Goal: Navigation & Orientation: Locate item on page

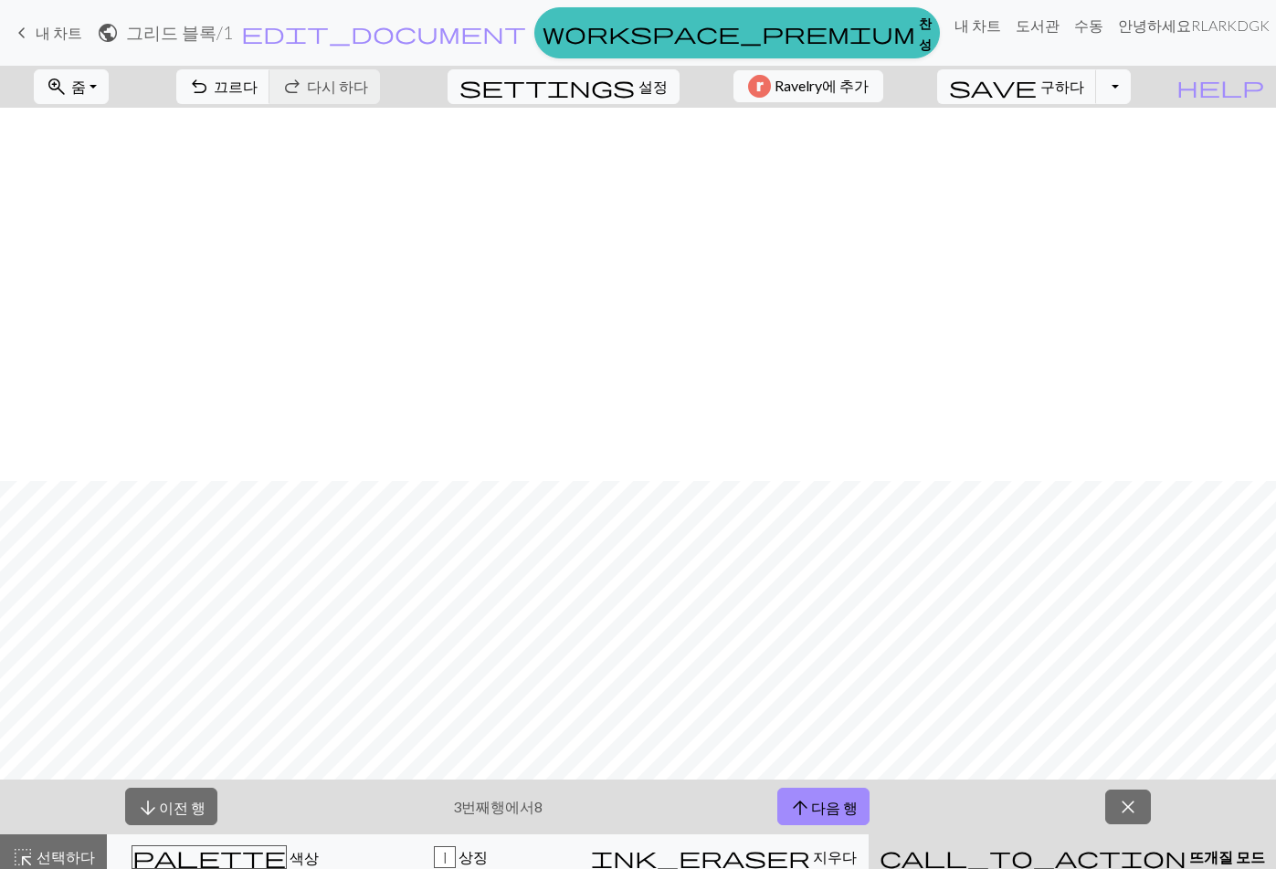
scroll to position [373, 0]
click at [176, 816] on font "이전 행" at bounding box center [182, 807] width 47 height 17
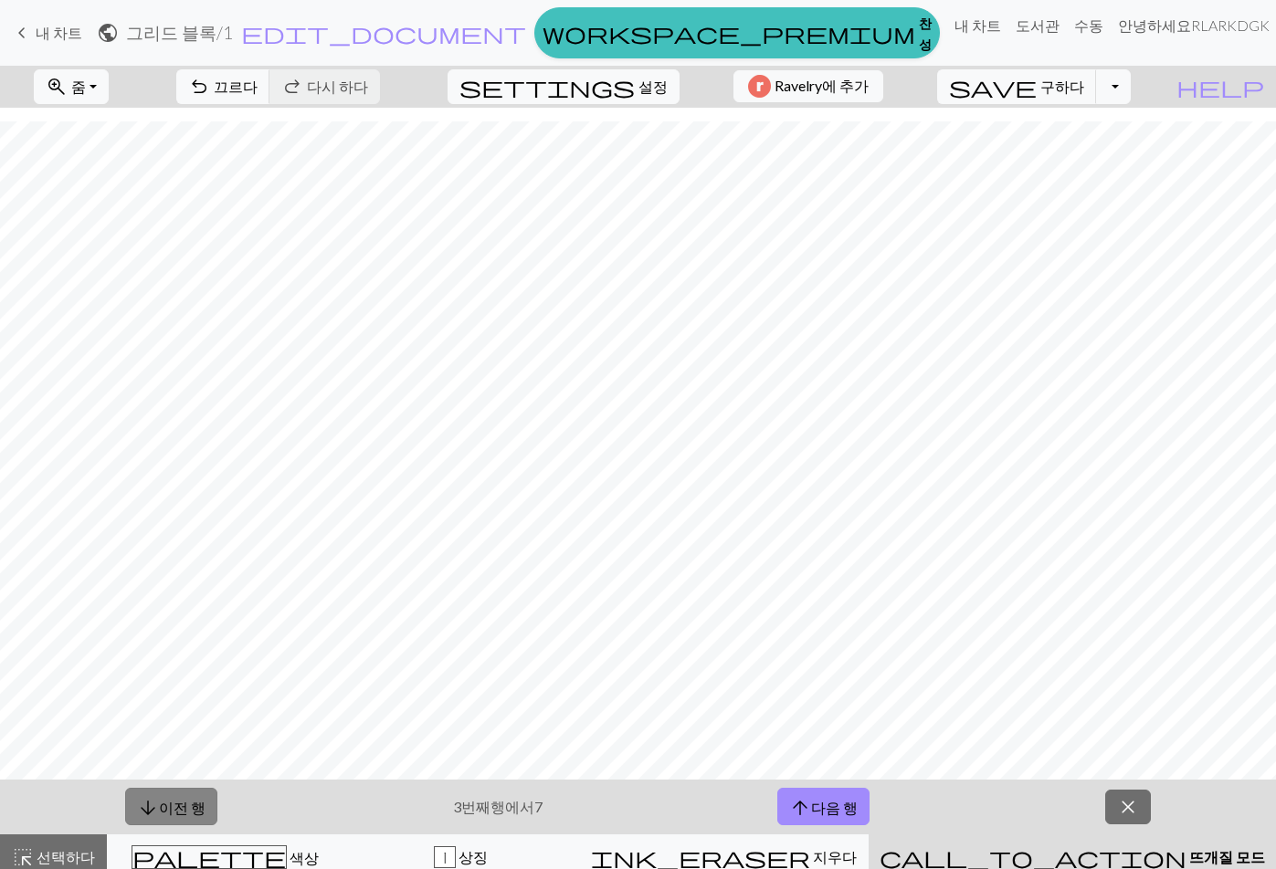
click at [176, 816] on font "이전 행" at bounding box center [182, 807] width 47 height 17
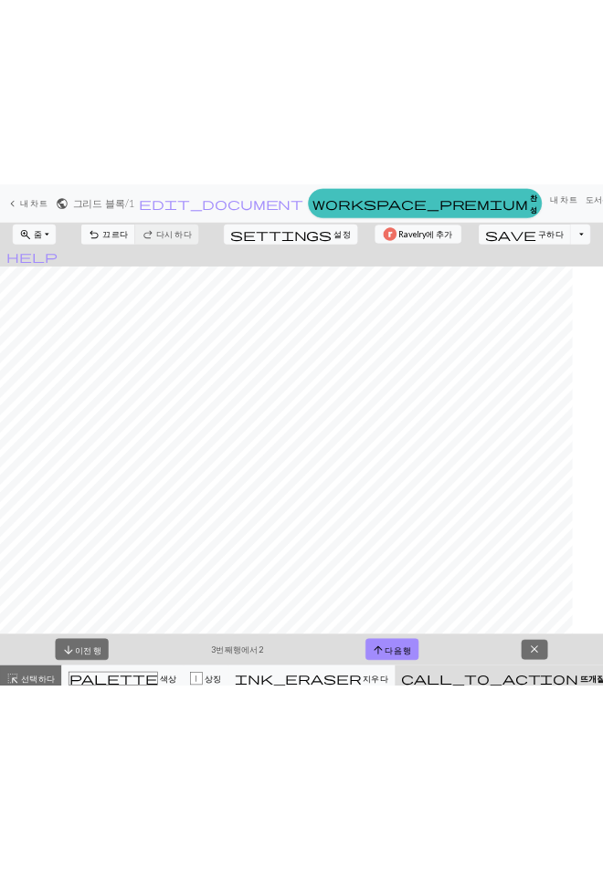
scroll to position [360, 0]
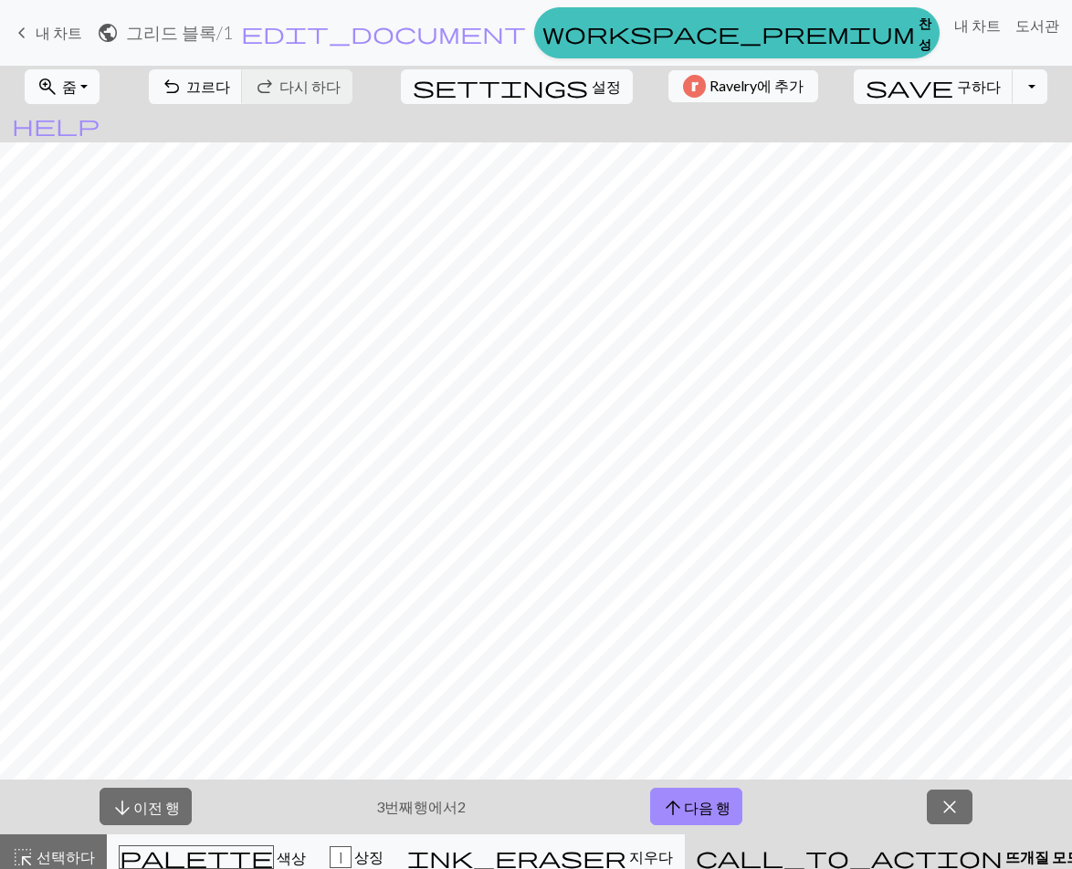
click at [77, 88] on font "줌" at bounding box center [69, 86] width 15 height 17
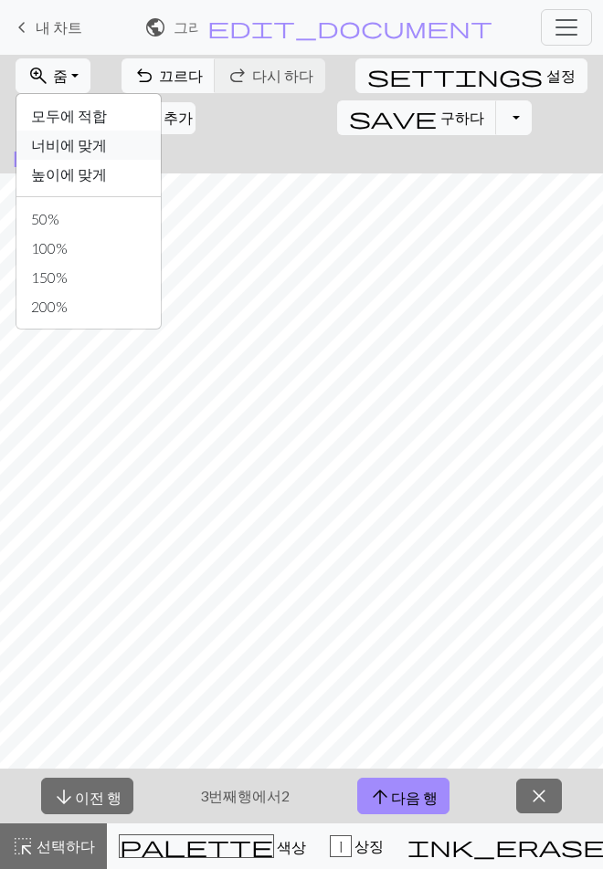
click at [84, 149] on font "너비에 맞게" at bounding box center [69, 144] width 76 height 17
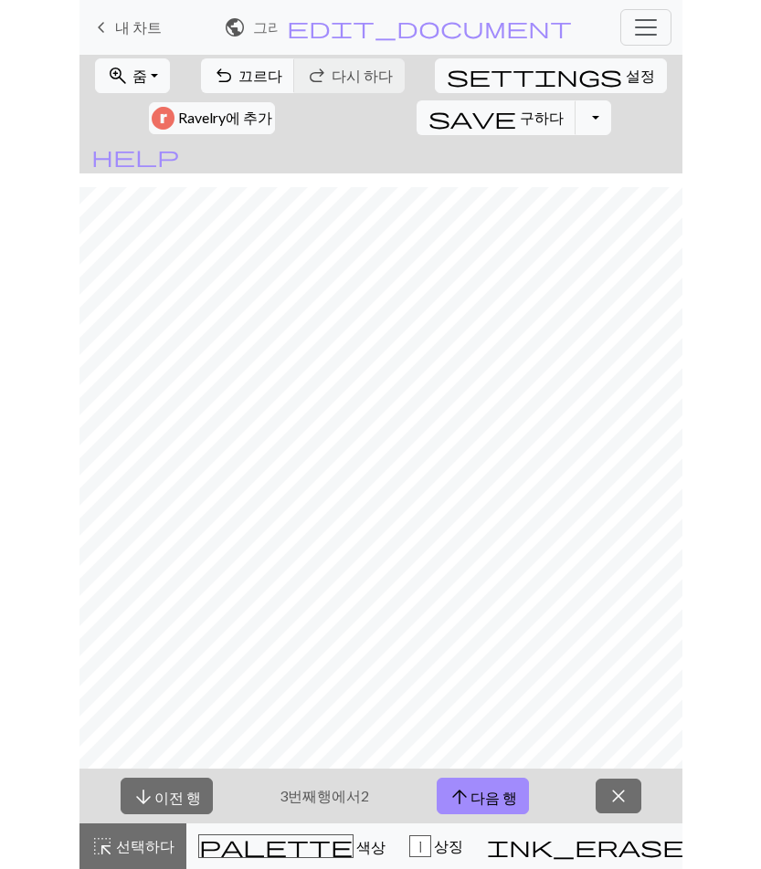
scroll to position [15, 0]
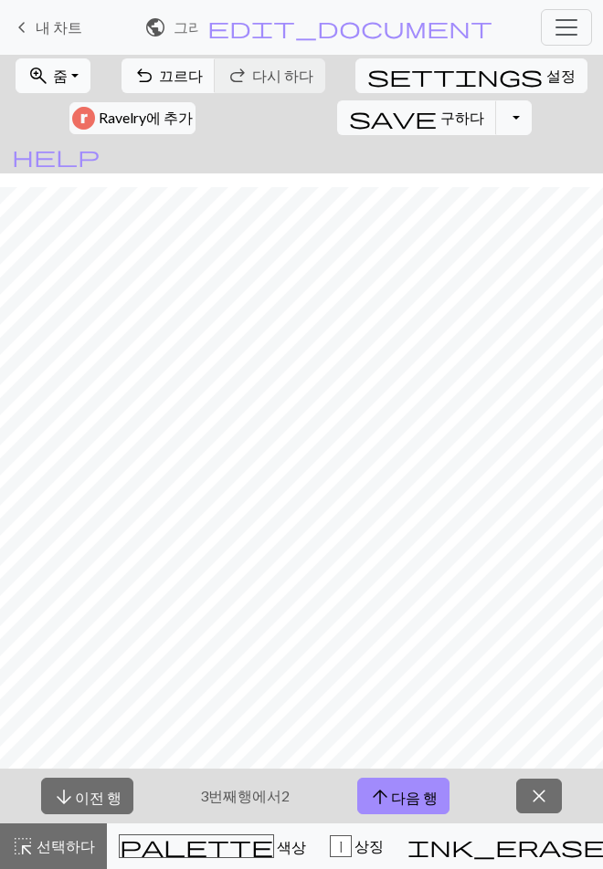
click at [71, 77] on button "zoom_in 줌 줌" at bounding box center [53, 75] width 75 height 35
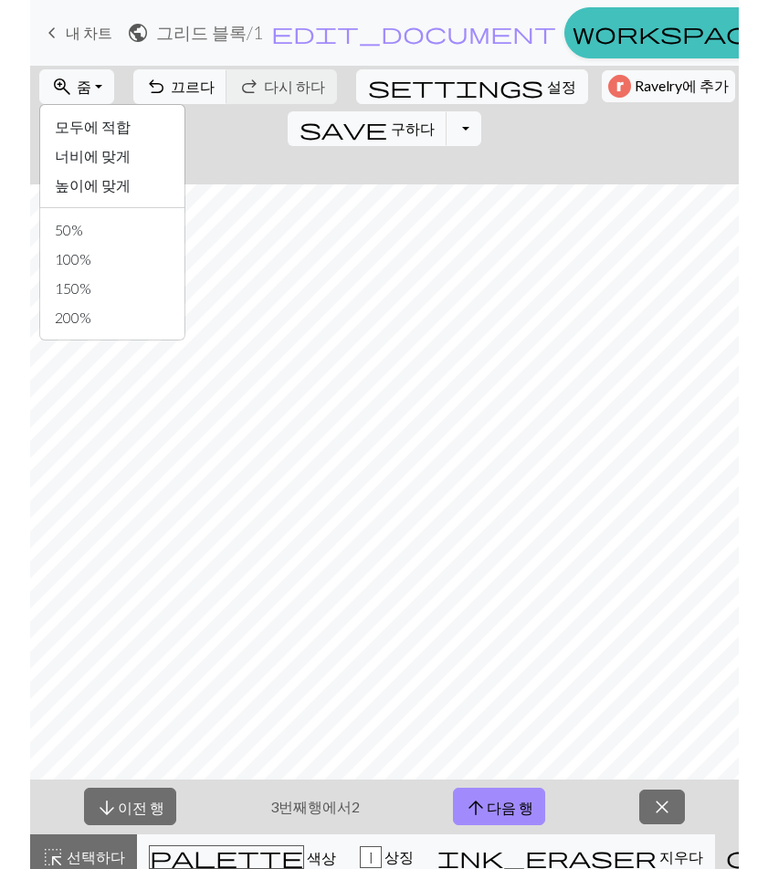
scroll to position [0, 0]
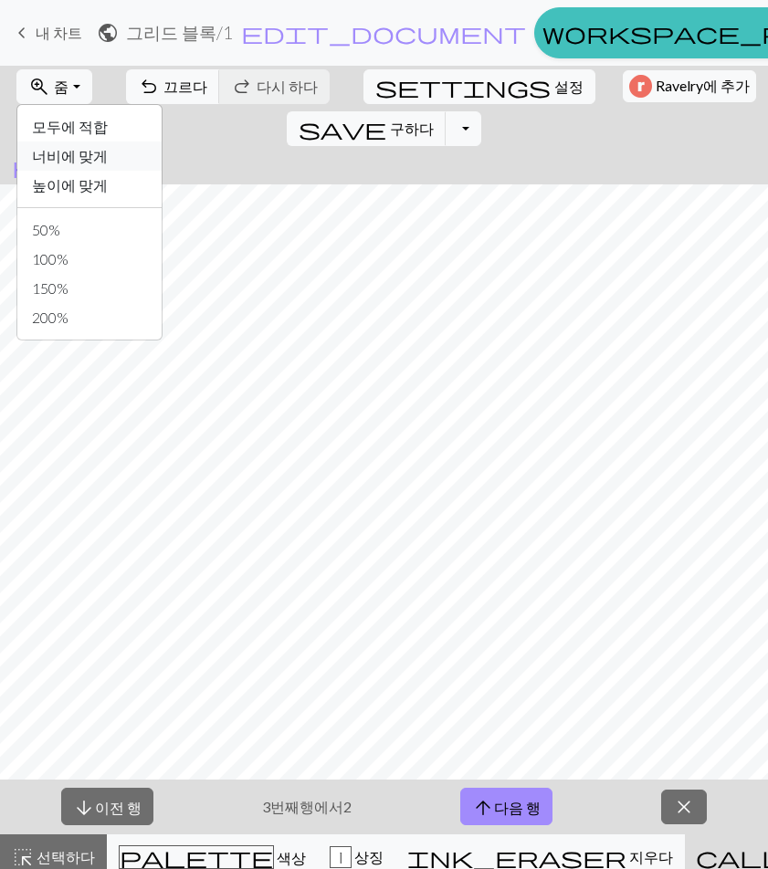
click at [87, 164] on font "너비에 맞게" at bounding box center [70, 155] width 76 height 17
